Goal: Task Accomplishment & Management: Manage account settings

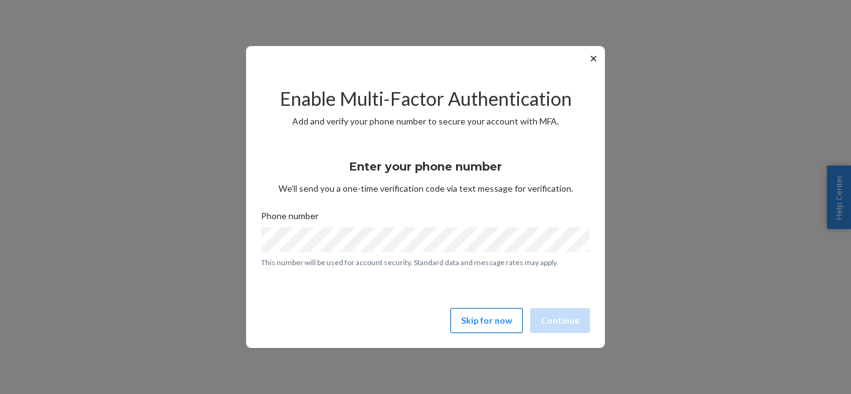
click at [496, 321] on button "Skip for now" at bounding box center [486, 320] width 72 height 25
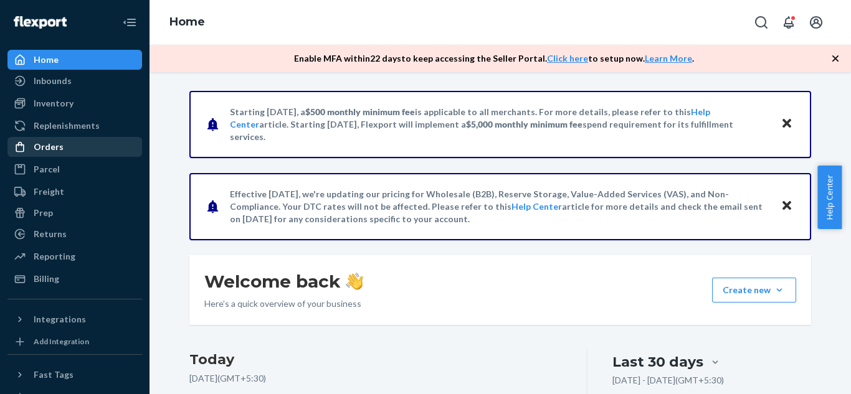
click at [49, 153] on div "Orders" at bounding box center [75, 146] width 132 height 17
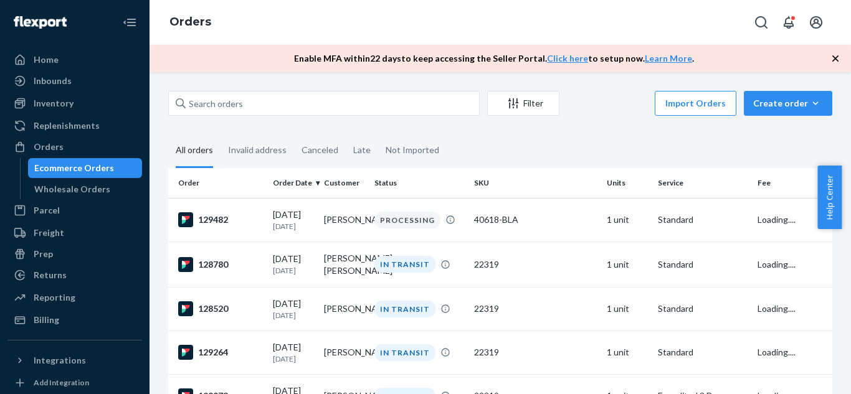
click at [50, 167] on div "Ecommerce Orders" at bounding box center [74, 168] width 80 height 12
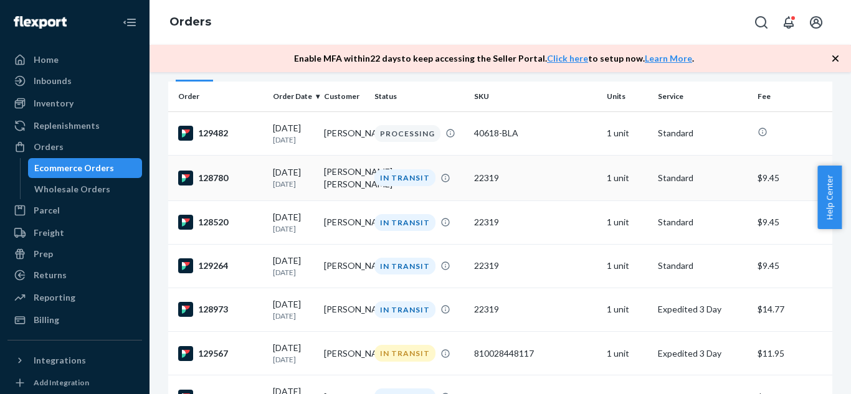
scroll to position [92, 0]
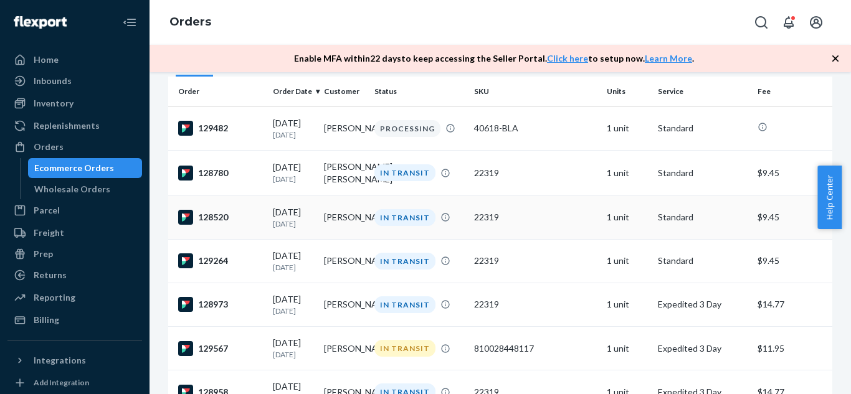
click at [354, 221] on td "[PERSON_NAME]" at bounding box center [344, 218] width 51 height 44
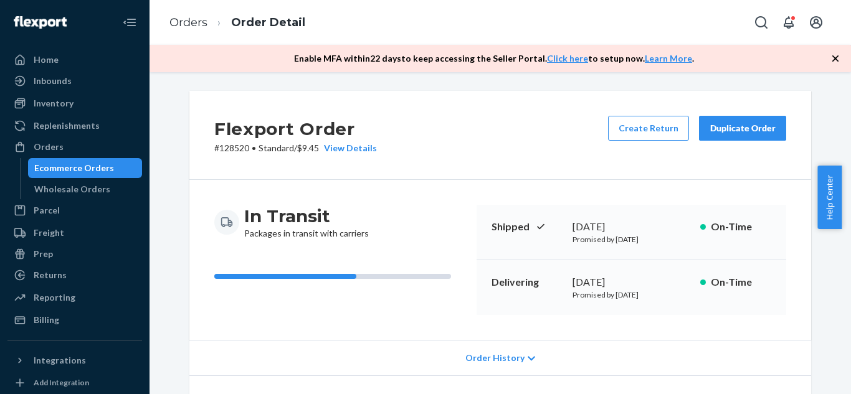
scroll to position [141, 0]
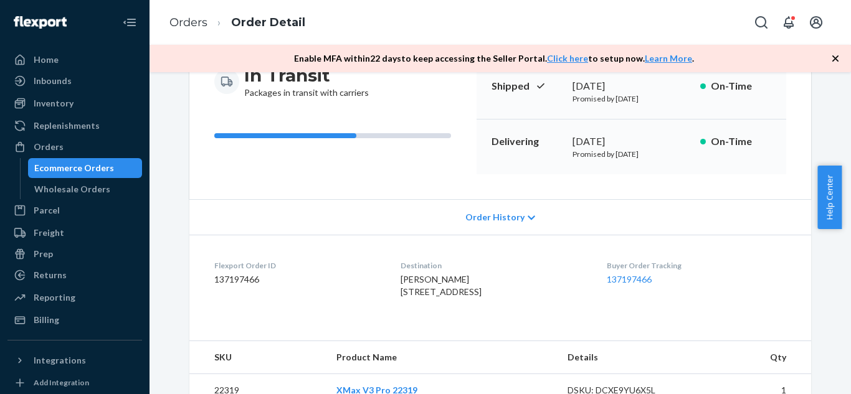
click at [515, 222] on span "Order History" at bounding box center [494, 217] width 59 height 12
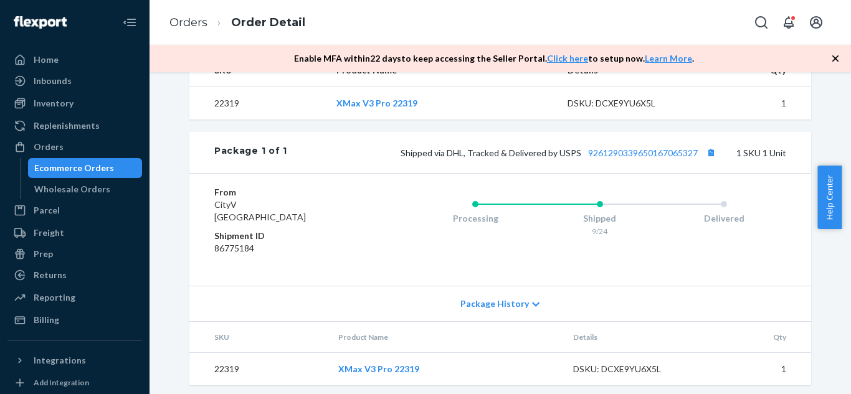
scroll to position [761, 0]
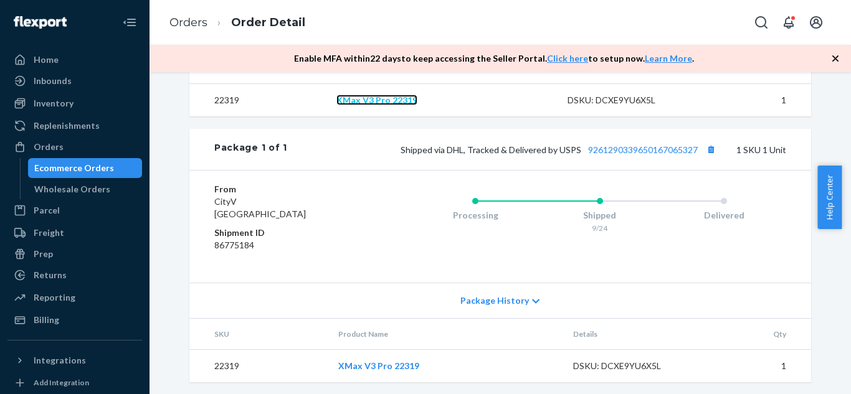
click at [399, 105] on link "XMax V3 Pro 22319" at bounding box center [376, 100] width 81 height 11
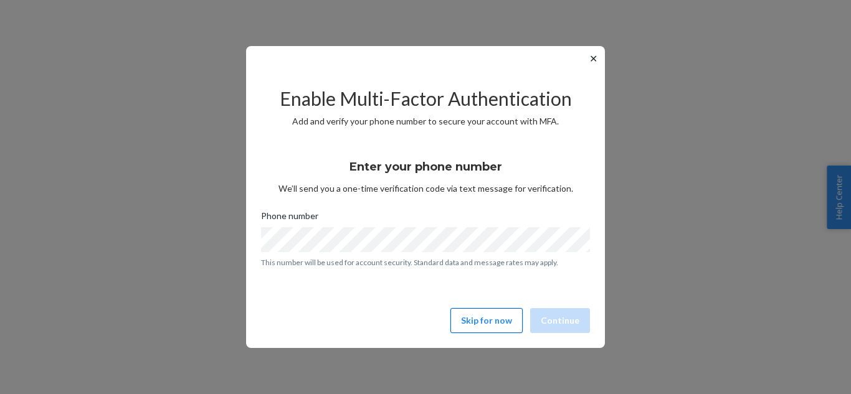
click at [488, 327] on button "Skip for now" at bounding box center [486, 320] width 72 height 25
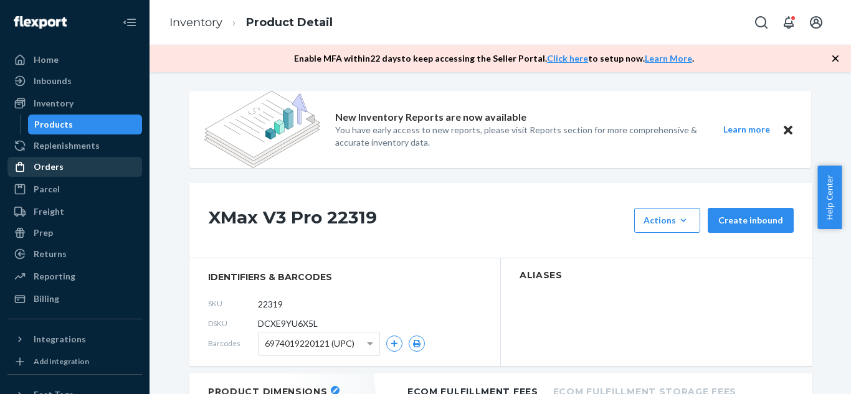
click at [79, 173] on div "Orders" at bounding box center [75, 166] width 132 height 17
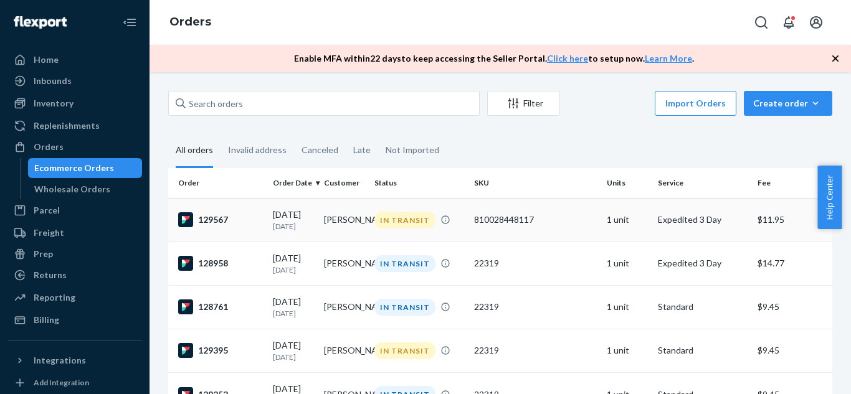
click at [298, 235] on td "[DATE] [DATE]" at bounding box center [293, 220] width 51 height 44
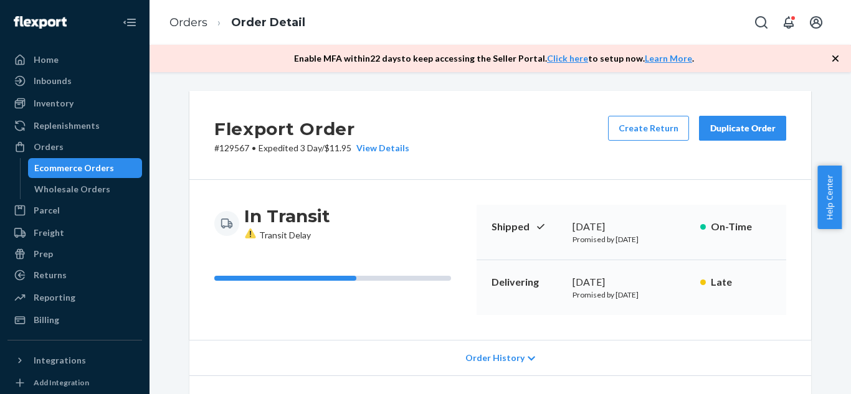
click at [752, 127] on div "Duplicate Order" at bounding box center [742, 128] width 66 height 12
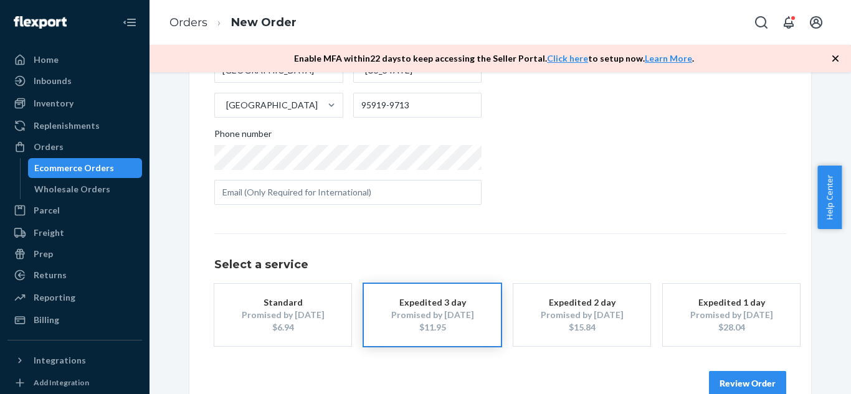
scroll to position [263, 0]
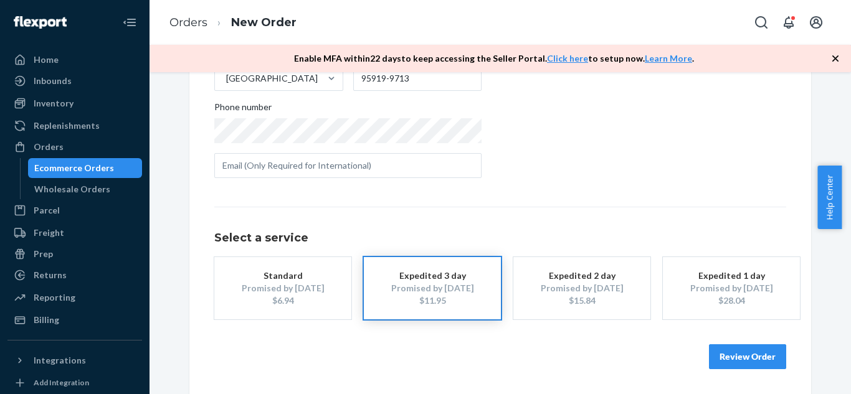
click at [719, 356] on button "Review Order" at bounding box center [747, 356] width 77 height 25
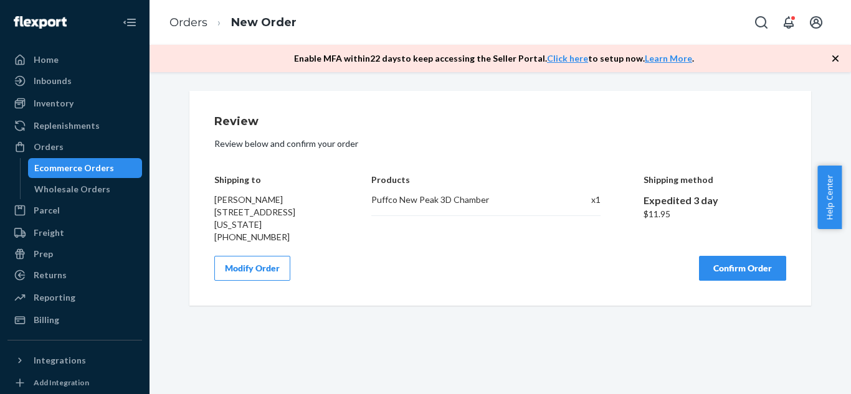
scroll to position [0, 0]
click at [242, 273] on button "Modify Order" at bounding box center [252, 268] width 76 height 25
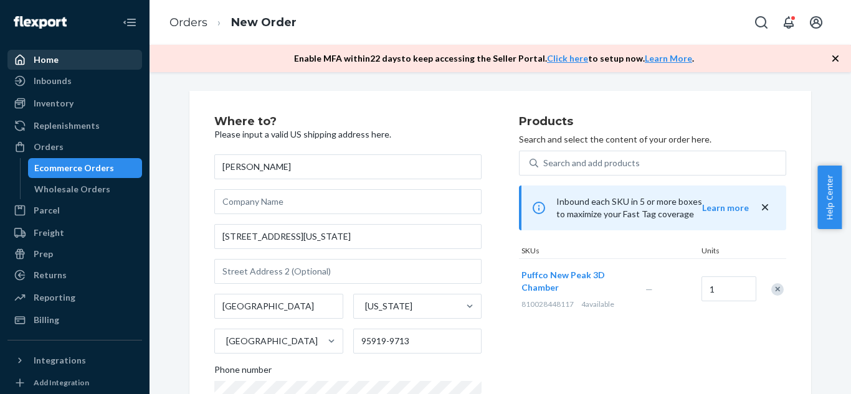
click at [65, 65] on div "Home" at bounding box center [75, 59] width 132 height 17
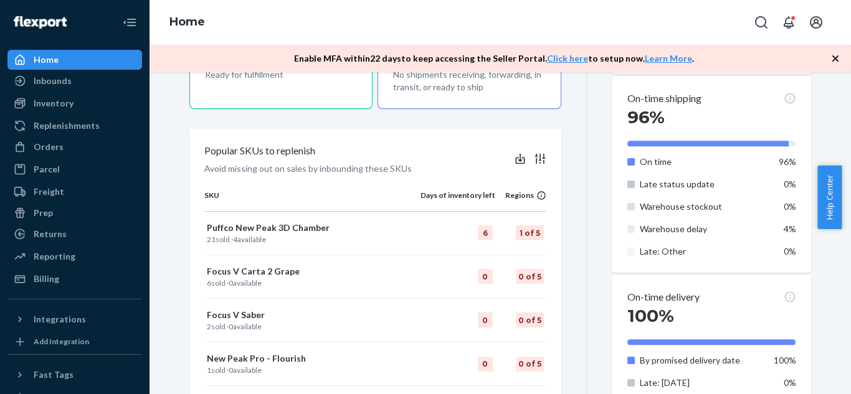
scroll to position [606, 0]
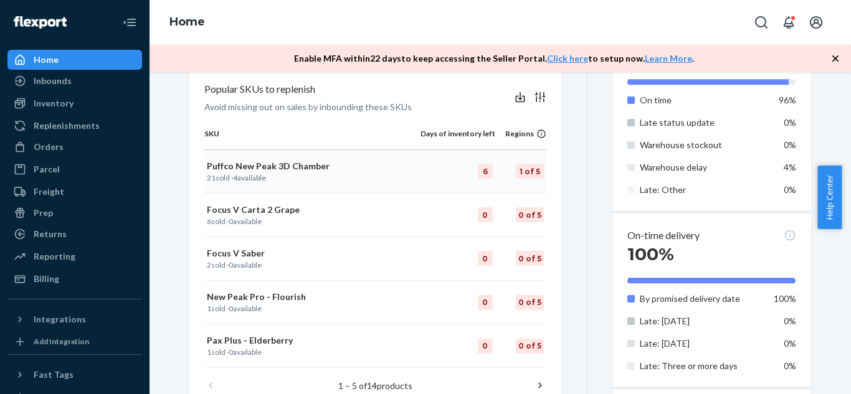
click at [364, 169] on p "Puffco New Peak 3D Chamber" at bounding box center [312, 166] width 211 height 12
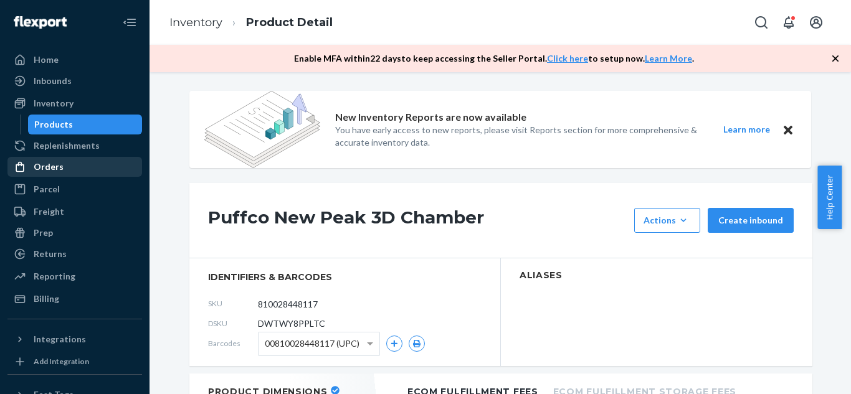
click at [54, 164] on div "Orders" at bounding box center [49, 167] width 30 height 12
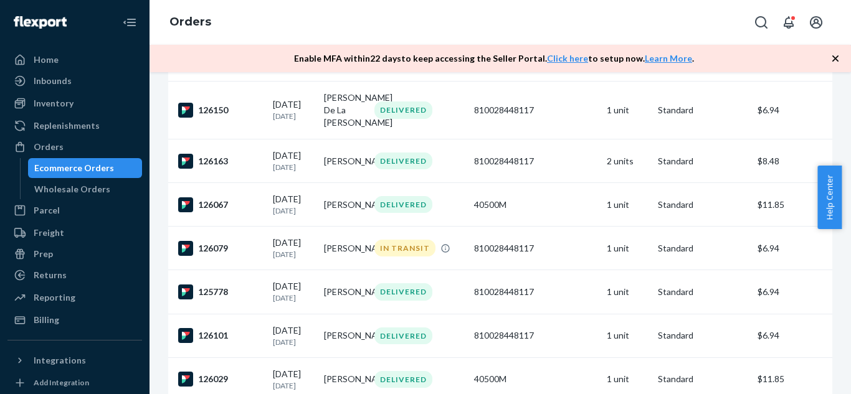
scroll to position [2970, 0]
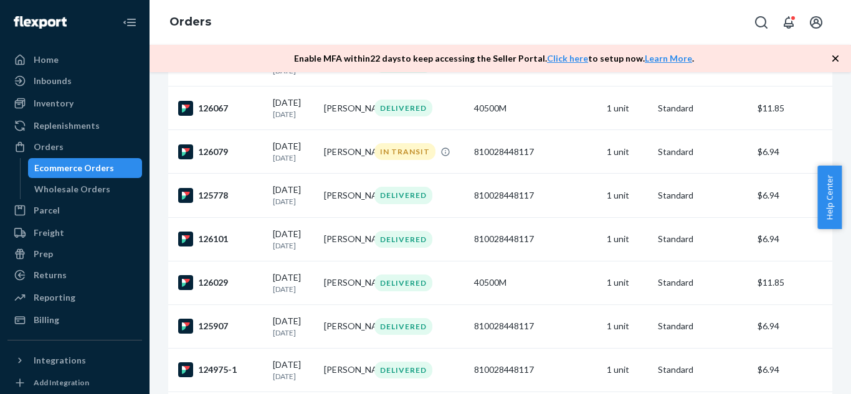
drag, startPoint x: 397, startPoint y: 303, endPoint x: 347, endPoint y: 293, distance: 51.5
click at [347, 42] on td "[PERSON_NAME] De La [PERSON_NAME]" at bounding box center [344, 13] width 51 height 58
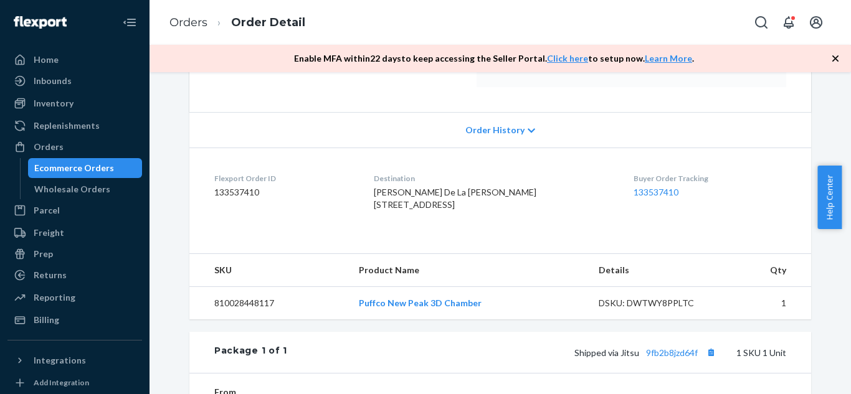
scroll to position [227, 0]
click at [408, 181] on dt "Destination" at bounding box center [494, 179] width 240 height 11
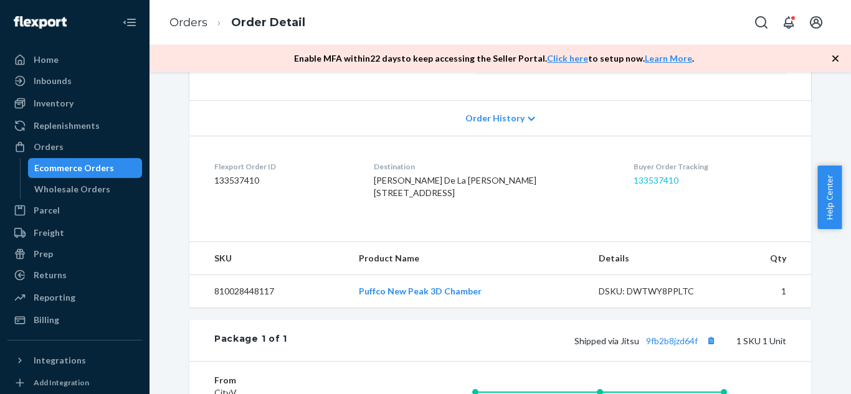
scroll to position [334, 0]
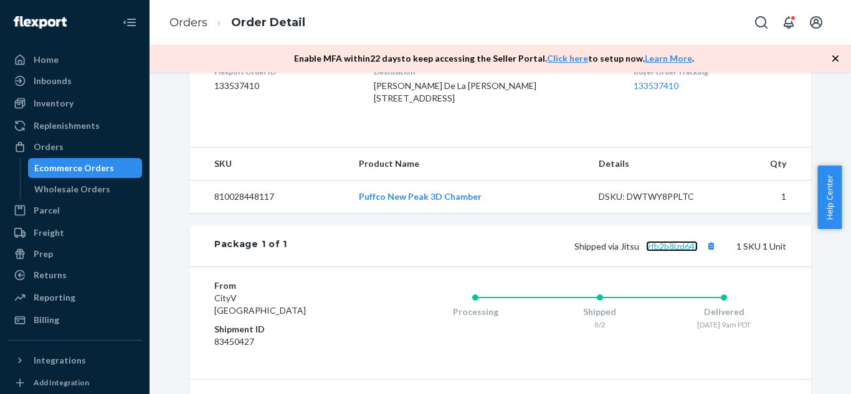
click at [678, 252] on link "9fb2b8jzd64f" at bounding box center [672, 246] width 52 height 11
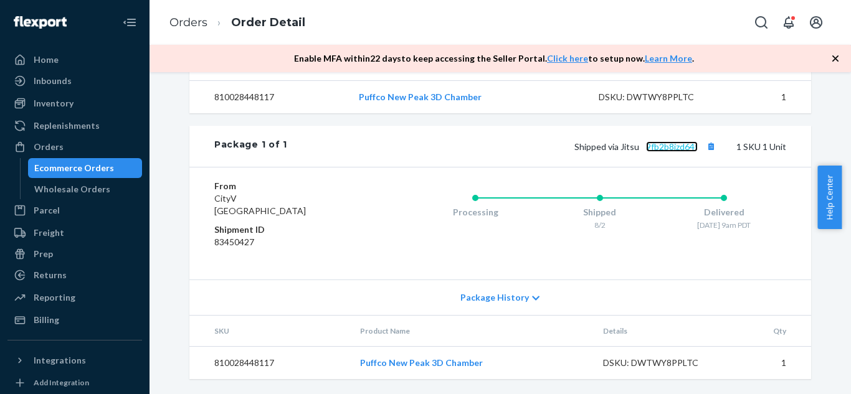
scroll to position [0, 0]
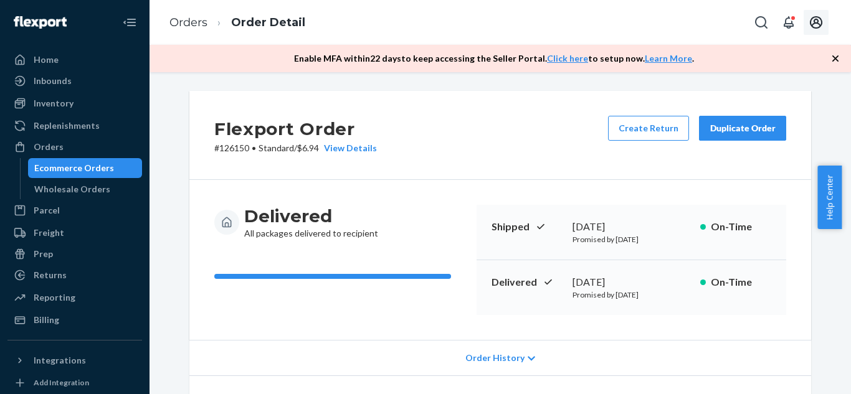
click at [818, 19] on icon "Open account menu" at bounding box center [815, 22] width 15 height 15
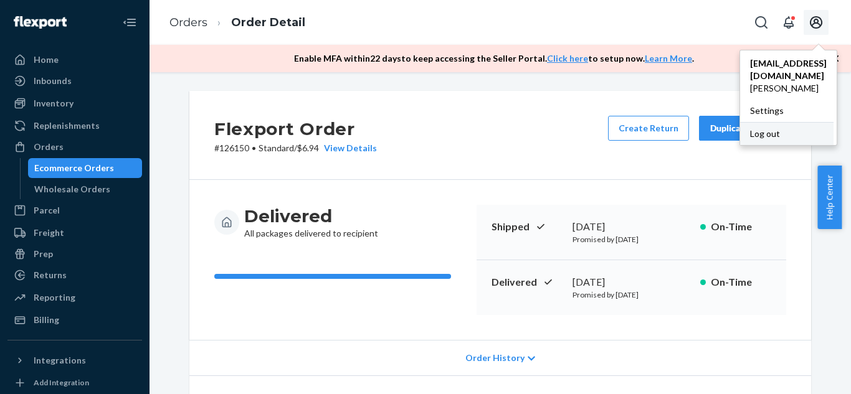
click at [752, 123] on div "Log out" at bounding box center [786, 133] width 93 height 23
